Goal: Task Accomplishment & Management: Use online tool/utility

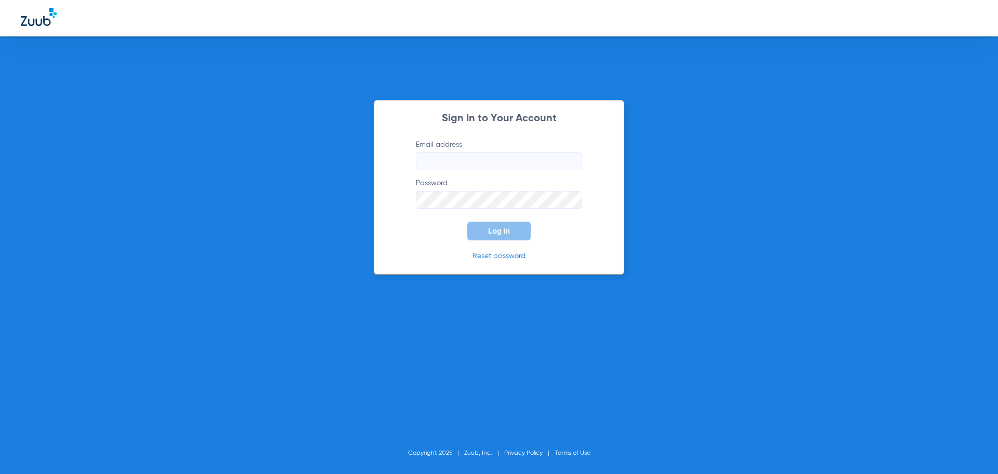
click at [437, 159] on input "Email address" at bounding box center [499, 161] width 166 height 18
type input "[EMAIL_ADDRESS][DOMAIN_NAME]"
click at [467, 221] on button "Log In" at bounding box center [498, 230] width 63 height 19
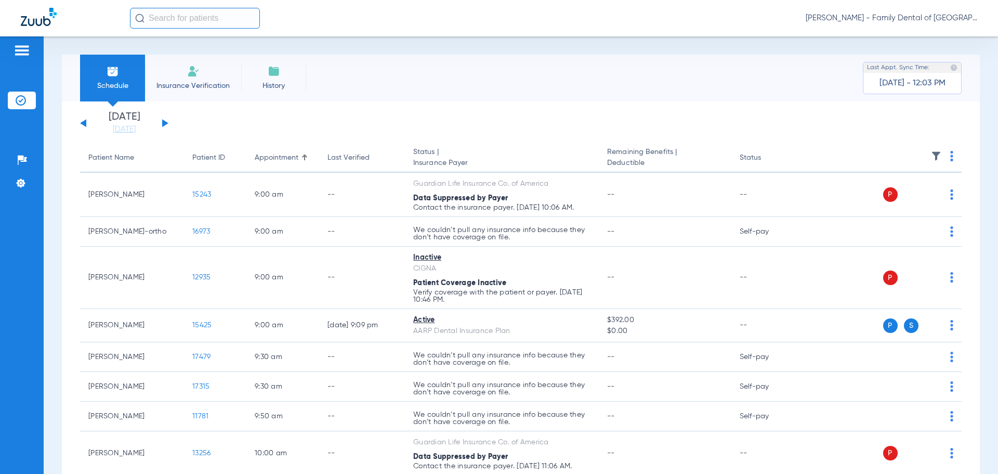
click at [161, 125] on div "[DATE] [DATE] [DATE] [DATE] [DATE] [DATE] [DATE] [DATE] [DATE] [DATE] [DATE] [D…" at bounding box center [124, 123] width 88 height 23
click at [164, 123] on button at bounding box center [165, 123] width 6 height 8
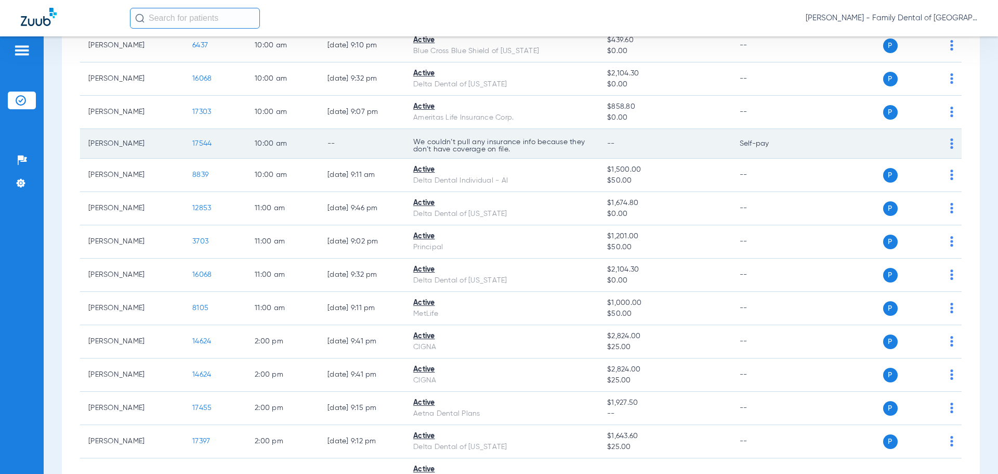
scroll to position [572, 0]
